Goal: Communication & Community: Ask a question

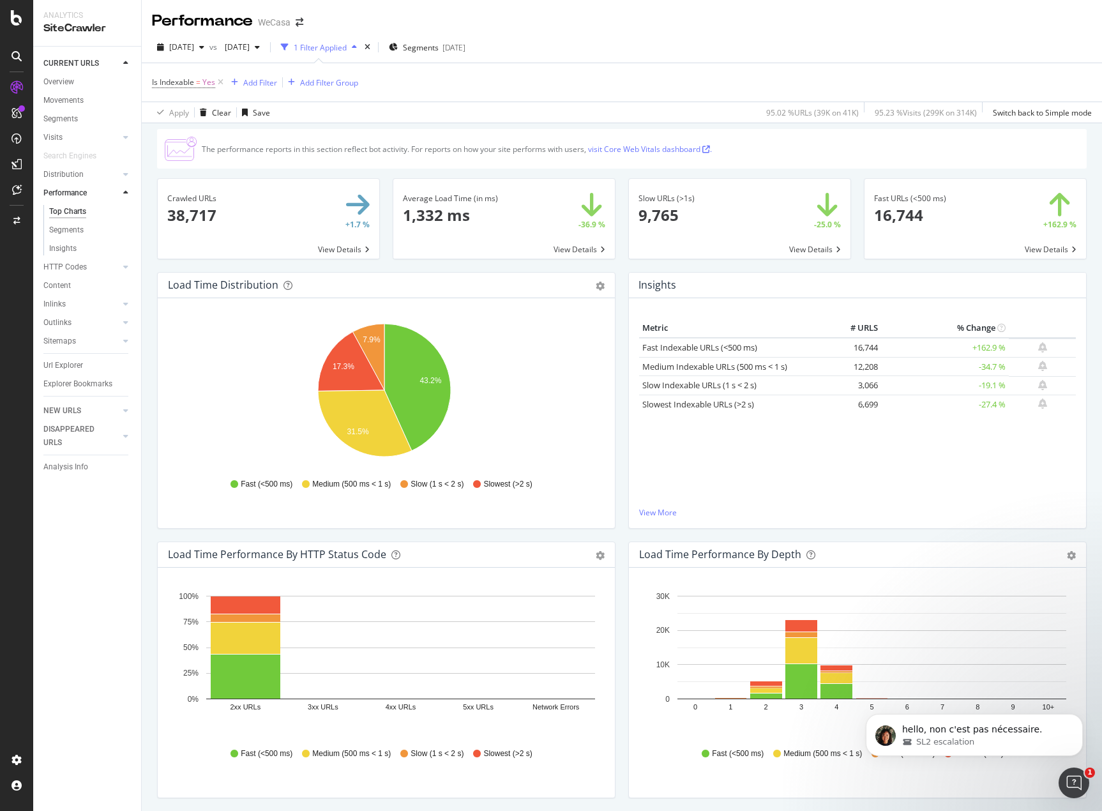
click at [307, 21] on span at bounding box center [299, 22] width 18 height 9
click at [301, 24] on icon "arrow-right-arrow-left" at bounding box center [300, 22] width 8 height 9
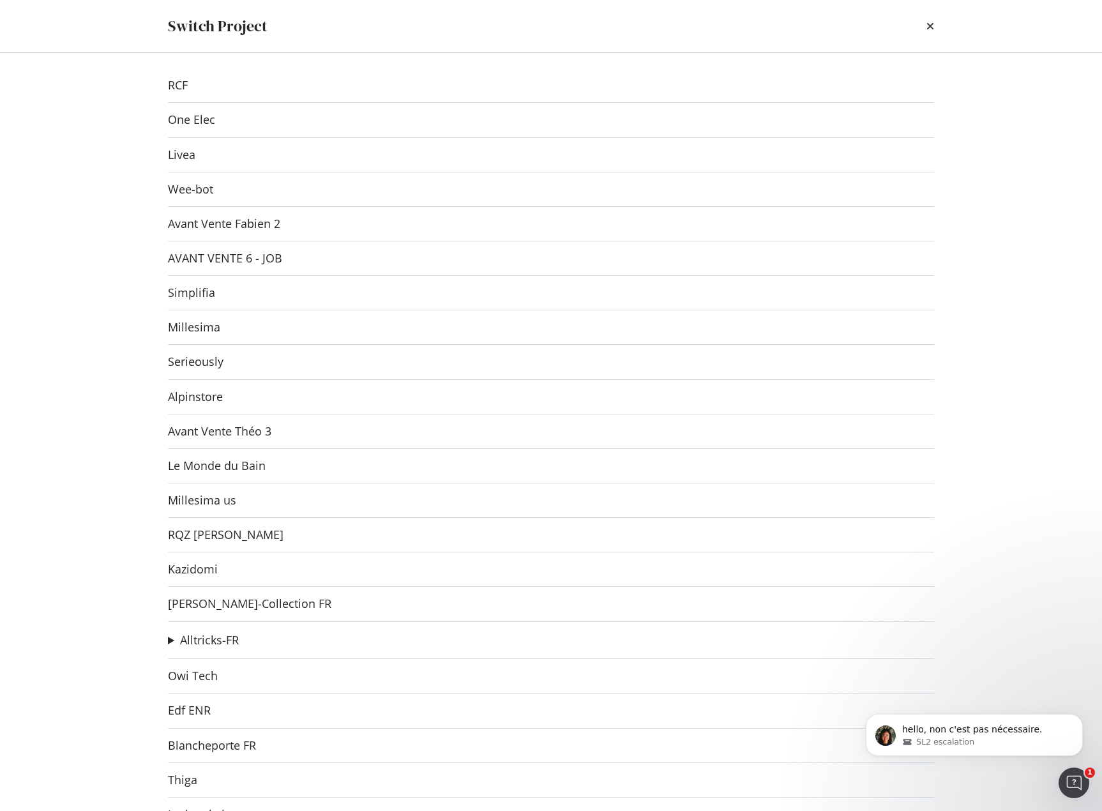
scroll to position [869, 0]
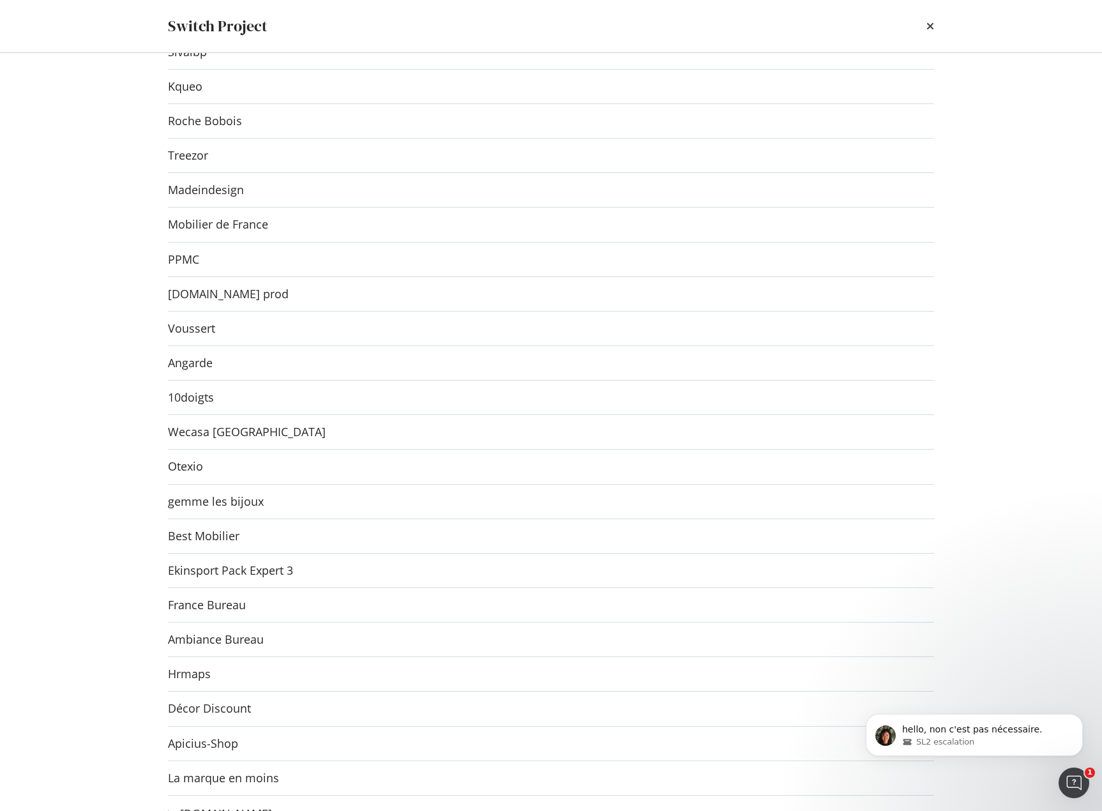
click at [199, 445] on div "RCF One Elec Livea Wee-bot Avant Vente Fabien 2 AVANT VENTE 6 - JOB Simplifia M…" at bounding box center [550, 432] width 817 height 758
click at [200, 434] on link "Wecasa [GEOGRAPHIC_DATA]" at bounding box center [247, 431] width 158 height 13
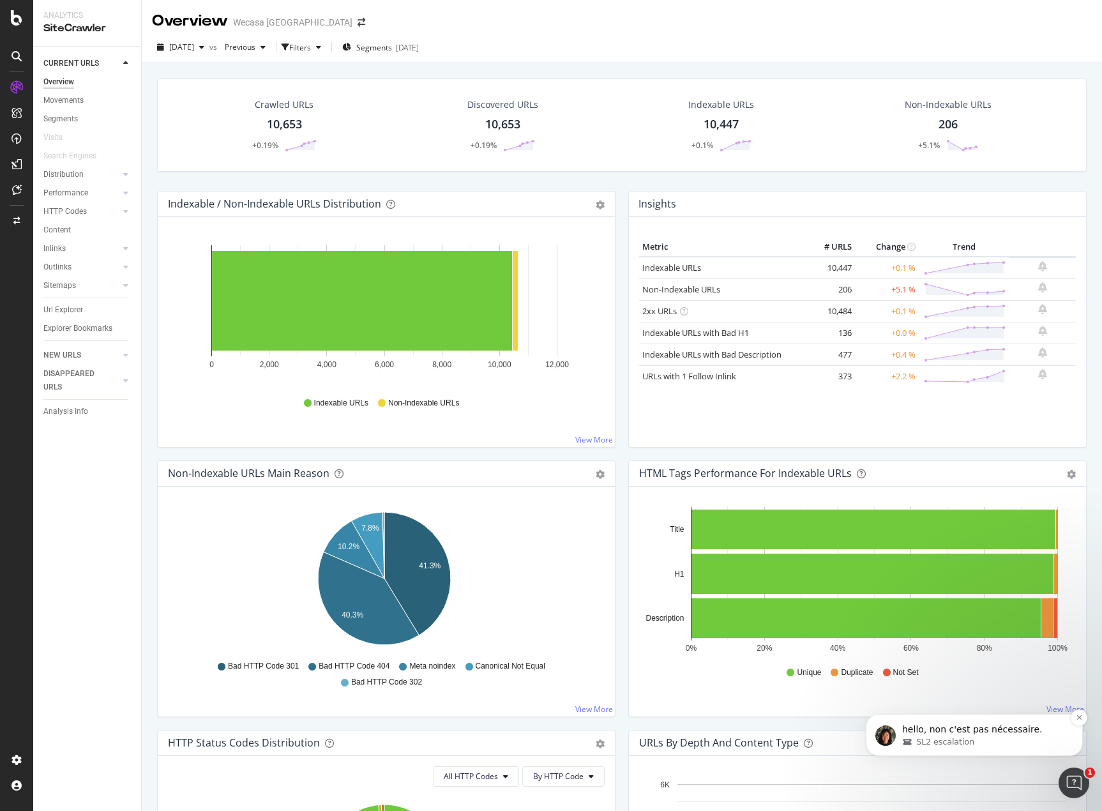
click at [976, 732] on p "hello, non c'est pas nécessaire." at bounding box center [984, 729] width 165 height 13
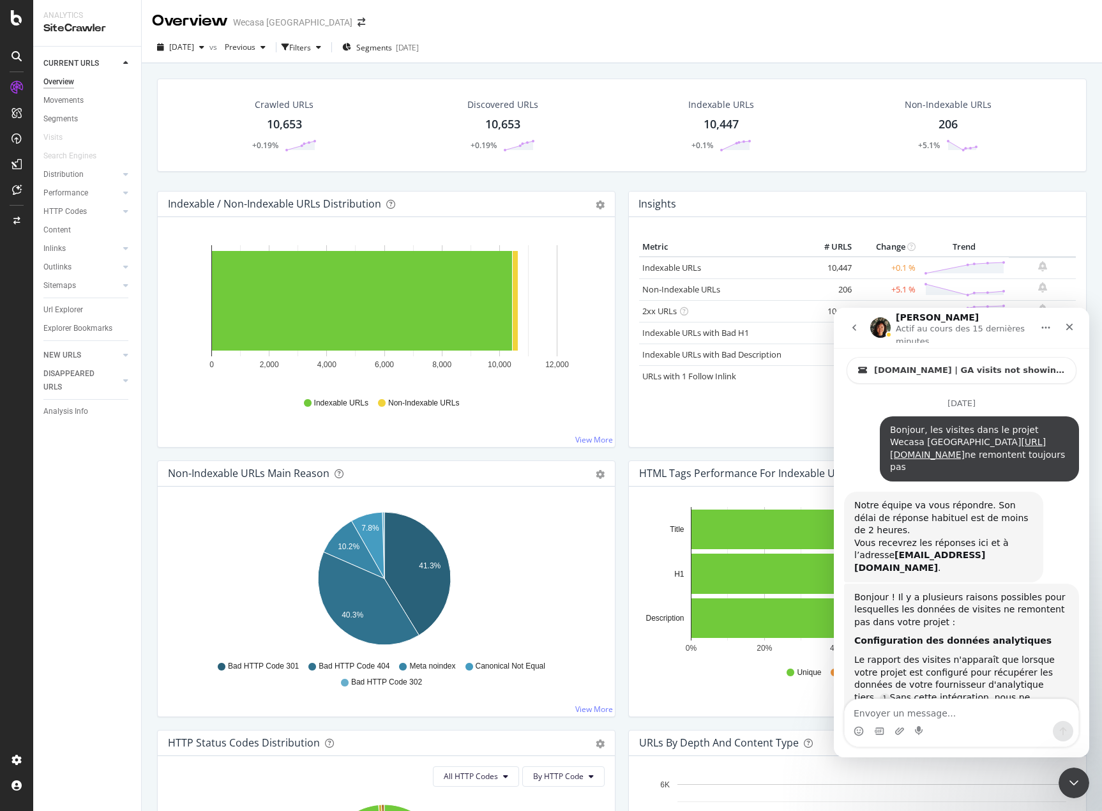
scroll to position [2154, 0]
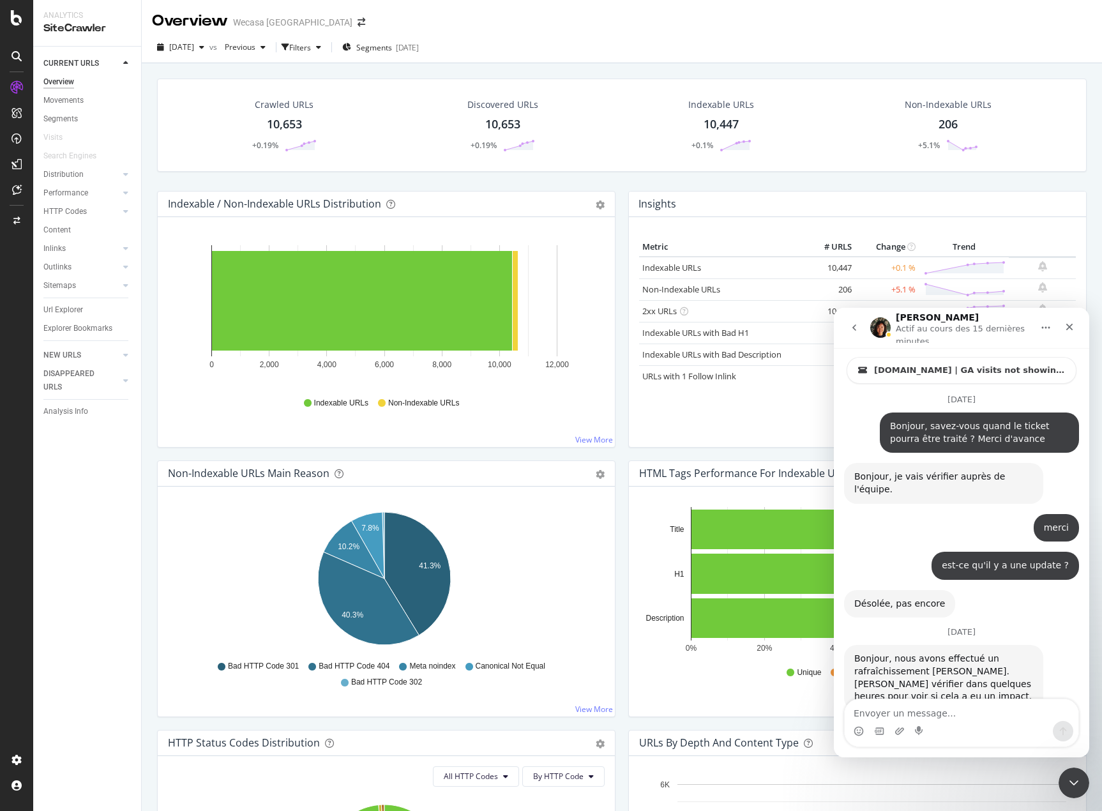
click at [966, 730] on div "Intercom Messenger" at bounding box center [961, 731] width 234 height 20
click at [965, 720] on textarea "Envoyer un message..." at bounding box center [961, 710] width 234 height 22
paste textarea "[URL][DOMAIN_NAME]"
type textarea "les visites ne s'affichent toujours pas : [URL][DOMAIN_NAME]"
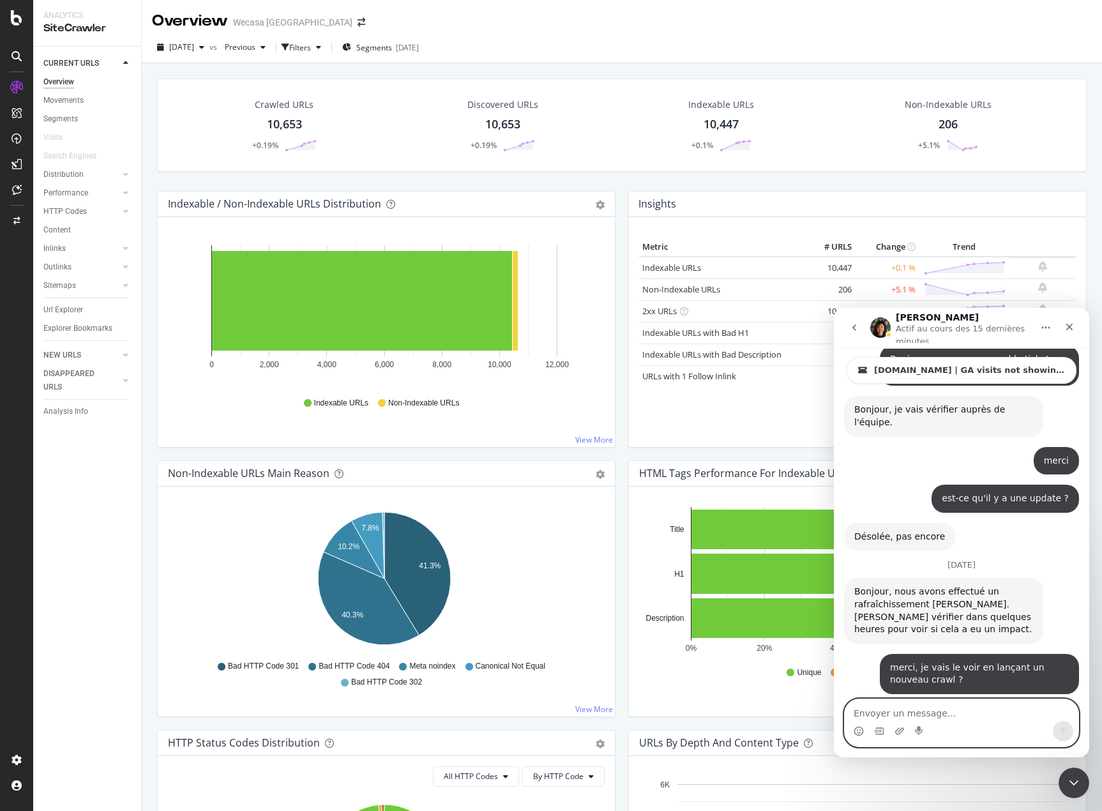
scroll to position [2221, 0]
